Goal: Task Accomplishment & Management: Use online tool/utility

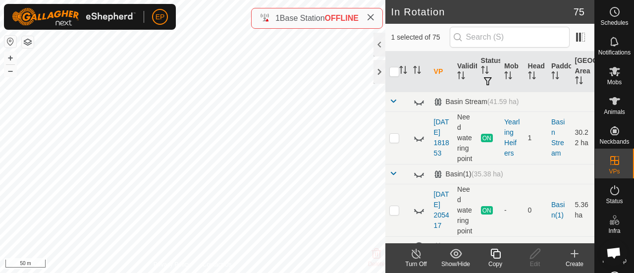
click at [494, 258] on icon at bounding box center [495, 254] width 12 height 12
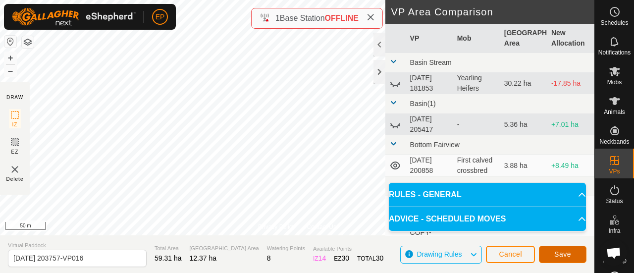
click at [563, 250] on span "Save" at bounding box center [562, 254] width 17 height 8
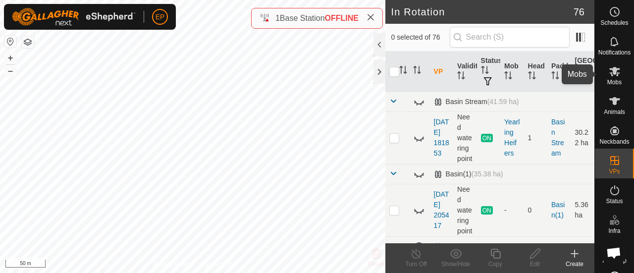
click at [613, 81] on span "Mobs" at bounding box center [614, 82] width 14 height 6
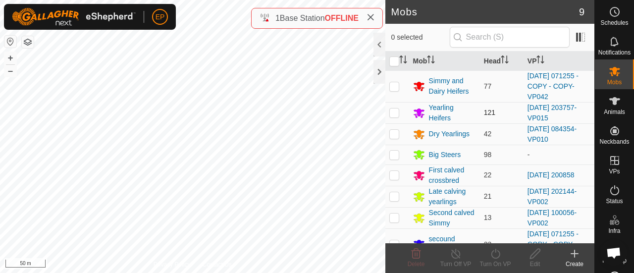
click at [397, 111] on p-checkbox at bounding box center [394, 112] width 10 height 8
checkbox input "true"
click at [494, 258] on icon at bounding box center [495, 254] width 9 height 10
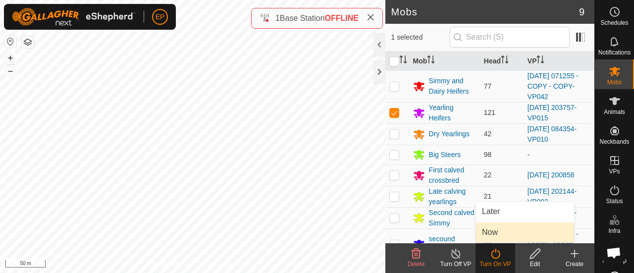
click at [491, 235] on link "Now" at bounding box center [525, 232] width 98 height 20
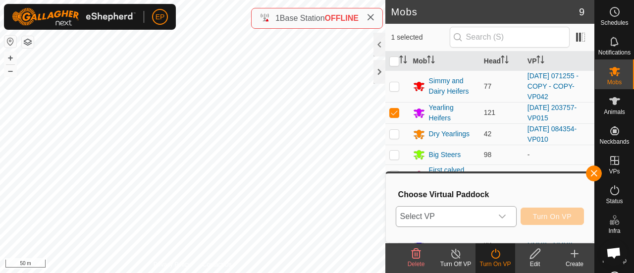
click at [475, 214] on span "Select VP" at bounding box center [444, 216] width 96 height 20
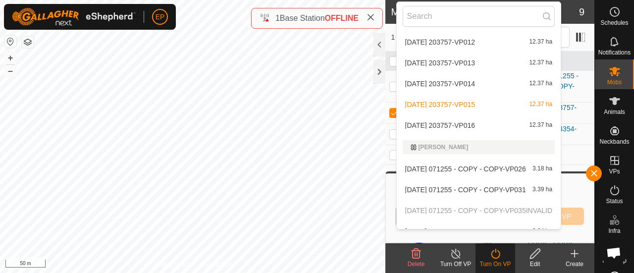
scroll to position [1089, 0]
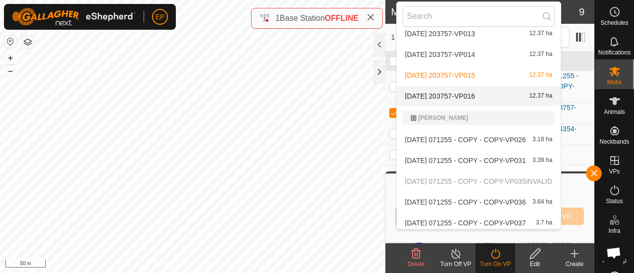
click at [499, 97] on li "[DATE] 203757-VP016 12.37 ha" at bounding box center [479, 96] width 164 height 20
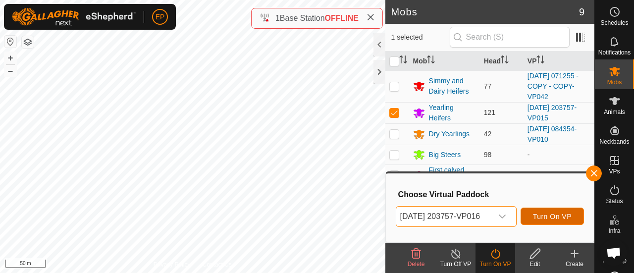
click at [549, 217] on span "Turn On VP" at bounding box center [552, 216] width 39 height 8
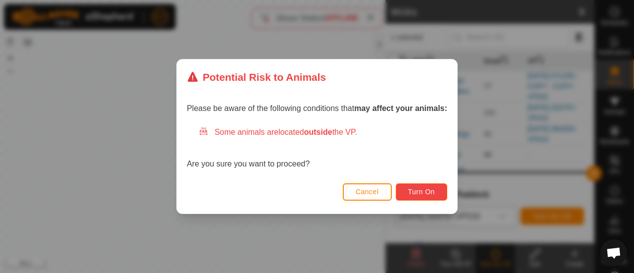
click at [436, 189] on button "Turn On" at bounding box center [421, 191] width 51 height 17
